Goal: Information Seeking & Learning: Find specific fact

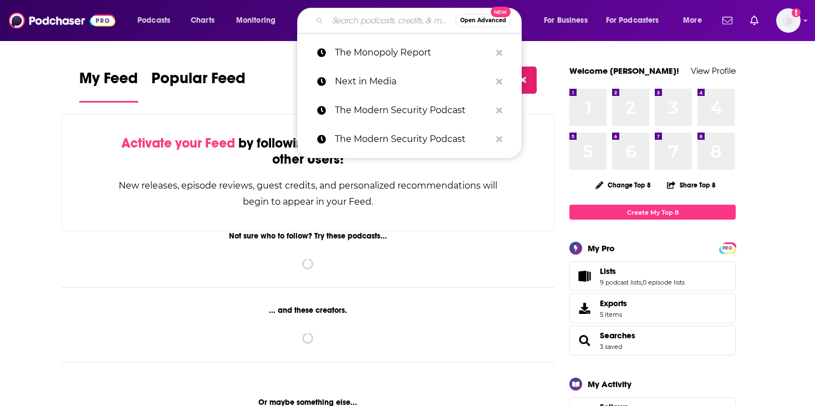
click at [355, 27] on input "Search podcasts, credits, & more..." at bounding box center [391, 21] width 127 height 18
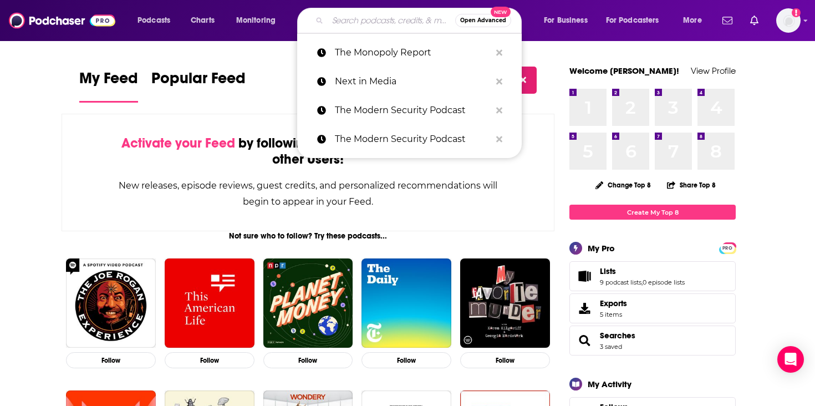
paste input "The [PERSON_NAME] & [PERSON_NAME] Show"
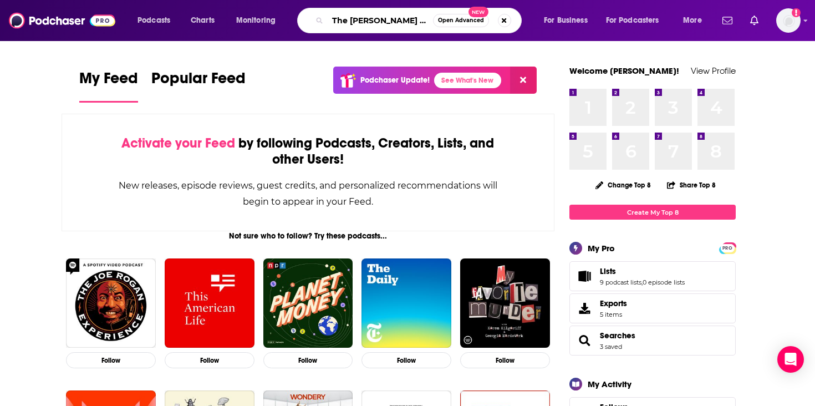
scroll to position [0, 5]
type input "The [PERSON_NAME] & [PERSON_NAME] Show"
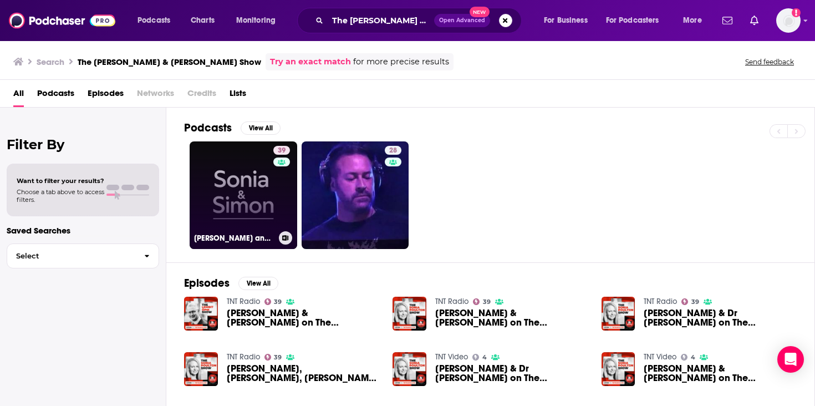
click at [244, 201] on link "39 [PERSON_NAME] and [PERSON_NAME]" at bounding box center [244, 195] width 108 height 108
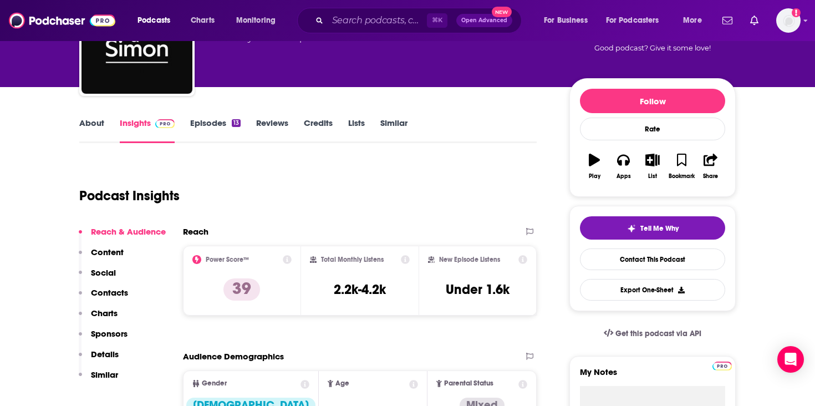
scroll to position [145, 0]
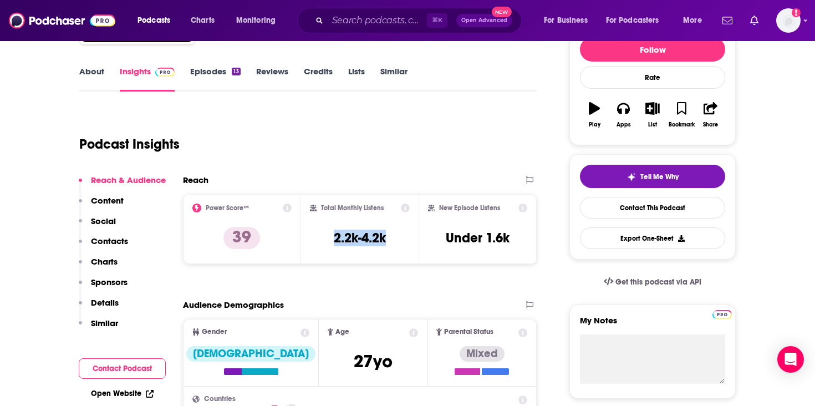
drag, startPoint x: 392, startPoint y: 241, endPoint x: 326, endPoint y: 233, distance: 66.3
click at [326, 233] on div "Total Monthly Listens 2.2k-4.2k" at bounding box center [360, 228] width 100 height 51
copy h3 "2.2k-4.2k"
